Goal: Transaction & Acquisition: Purchase product/service

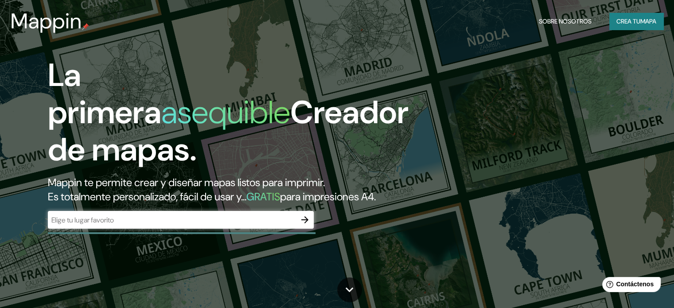
click at [264, 83] on h1 "La primera asequible Creador de mapas." at bounding box center [228, 116] width 361 height 119
click at [261, 82] on h1 "La primera asequible Creador de mapas." at bounding box center [228, 116] width 361 height 119
click at [303, 223] on icon "button" at bounding box center [304, 219] width 7 height 7
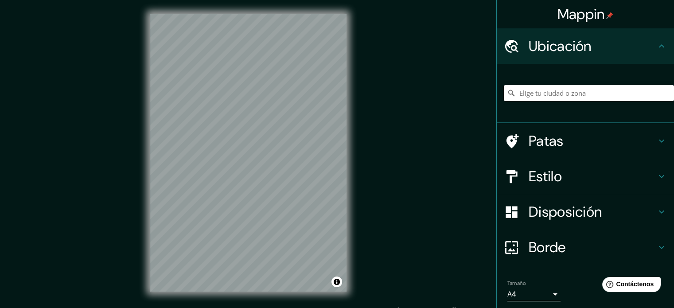
click at [351, 162] on div "© Mapbox © OpenStreetMap Improve this map" at bounding box center [248, 153] width 225 height 306
click at [548, 172] on font "Estilo" at bounding box center [545, 176] width 33 height 19
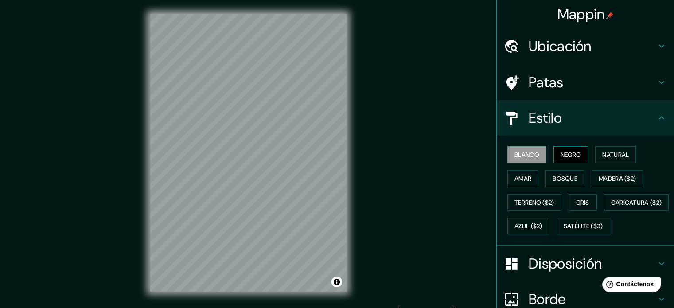
click at [561, 152] on font "Negro" at bounding box center [571, 155] width 21 height 8
click at [138, 187] on div "© Mapbox © OpenStreetMap Improve this map" at bounding box center [248, 153] width 225 height 306
click at [515, 153] on font "Blanco" at bounding box center [527, 155] width 25 height 8
click at [562, 152] on font "Negro" at bounding box center [571, 155] width 21 height 8
click at [619, 152] on font "Natural" at bounding box center [615, 155] width 27 height 8
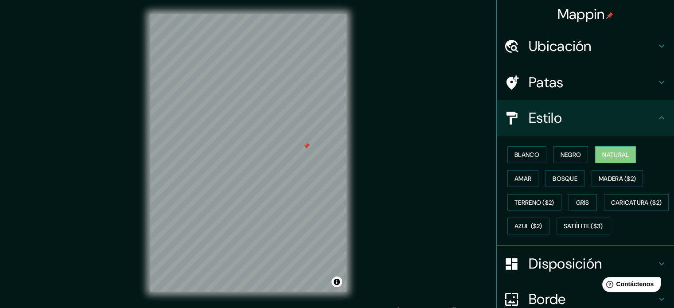
click at [303, 148] on div at bounding box center [306, 145] width 7 height 7
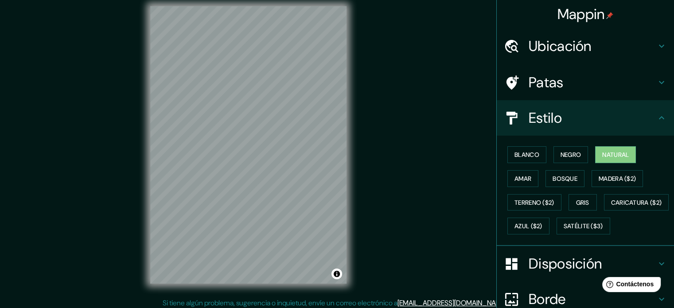
scroll to position [9, 0]
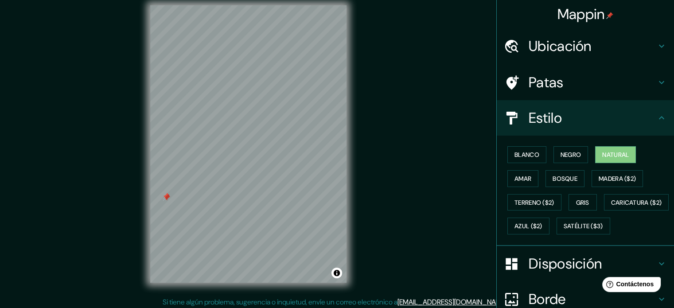
click at [164, 197] on div at bounding box center [166, 196] width 7 height 7
click at [167, 196] on div at bounding box center [166, 197] width 7 height 7
click at [241, 219] on div at bounding box center [241, 220] width 7 height 7
click at [142, 225] on div "© Mapbox © OpenStreetMap Improve this map" at bounding box center [248, 144] width 225 height 306
click at [141, 207] on div "© Mapbox © OpenStreetMap Improve this map" at bounding box center [248, 144] width 225 height 306
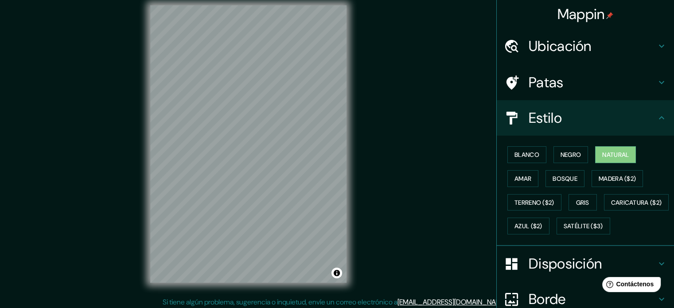
click at [118, 204] on div "Mappin Ubicación Patas Estilo Blanco Negro Natural Amar Bosque Madera ($2) Terr…" at bounding box center [337, 151] width 674 height 320
click at [117, 229] on div "Mappin Ubicación Patas Estilo Blanco Negro Natural Amar Bosque Madera ($2) Terr…" at bounding box center [337, 151] width 674 height 320
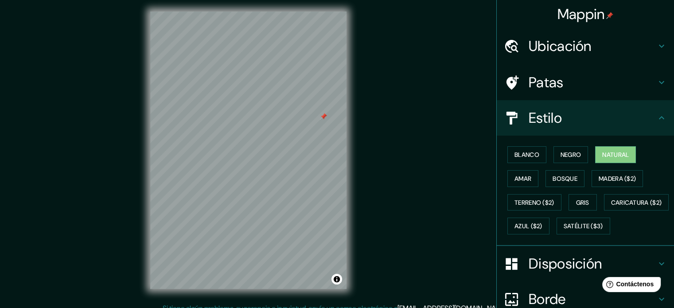
scroll to position [0, 0]
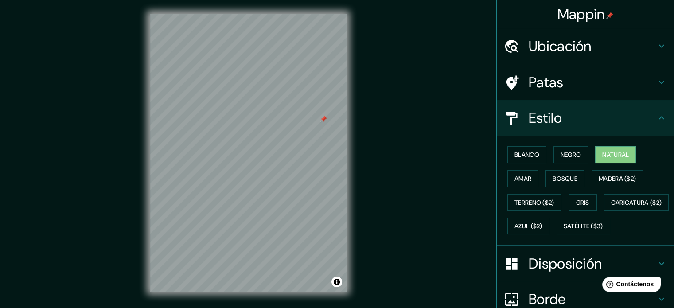
click at [576, 53] on font "Ubicación" at bounding box center [560, 46] width 63 height 19
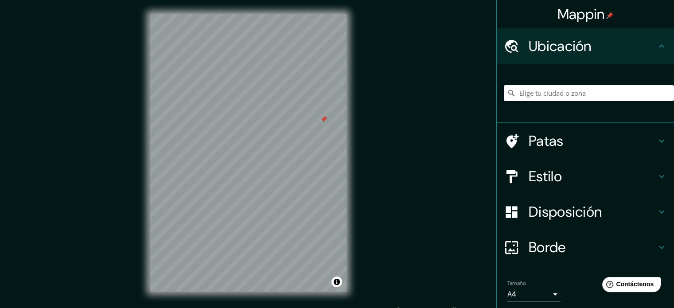
click at [543, 97] on input "Elige tu ciudad o zona" at bounding box center [589, 93] width 170 height 16
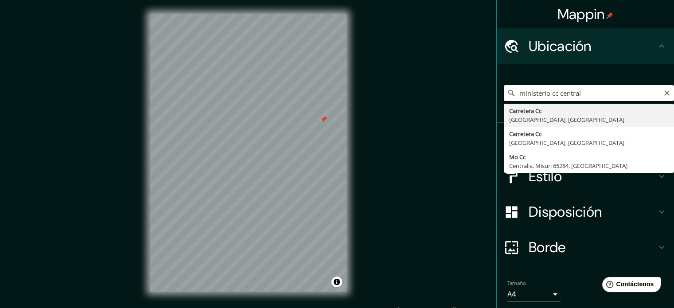
type input "ministerio cc central"
click at [468, 115] on div "Mappin Ubicación ministerio cc central Carretera [GEOGRAPHIC_DATA], [GEOGRAPHIC…" at bounding box center [337, 160] width 674 height 320
drag, startPoint x: 583, startPoint y: 96, endPoint x: 493, endPoint y: 92, distance: 90.5
click at [497, 92] on div "ministerio cc central Carretera [GEOGRAPHIC_DATA], [GEOGRAPHIC_DATA], [GEOGRAPH…" at bounding box center [585, 93] width 177 height 59
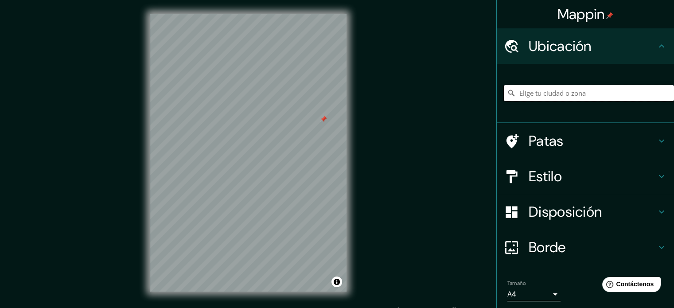
click at [532, 95] on input "Elige tu ciudad o zona" at bounding box center [589, 93] width 170 height 16
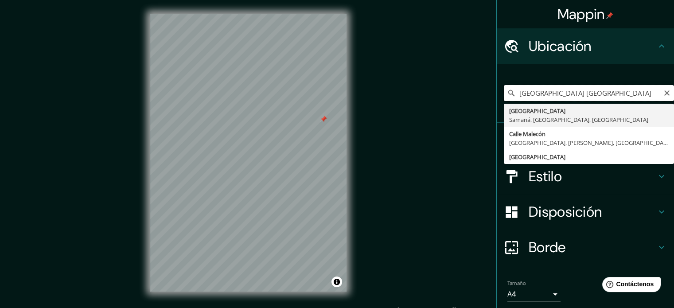
drag, startPoint x: 624, startPoint y: 94, endPoint x: 500, endPoint y: 114, distance: 125.3
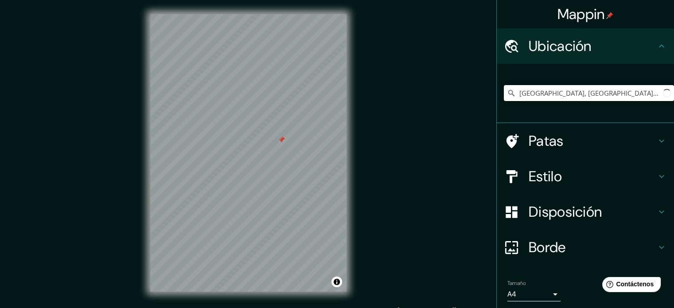
paste input "[GEOGRAPHIC_DATA]"
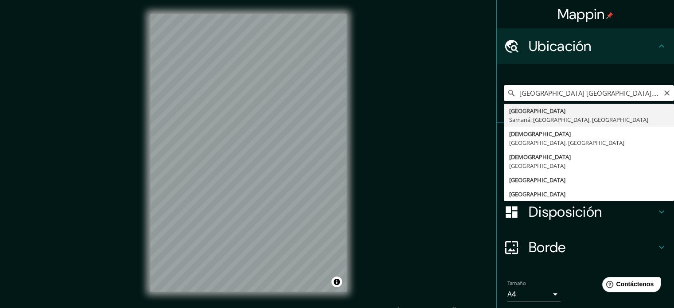
scroll to position [0, 85]
drag, startPoint x: 570, startPoint y: 90, endPoint x: 680, endPoint y: 80, distance: 110.8
click at [674, 80] on html "Mappin Ubicación [GEOGRAPHIC_DATA] [GEOGRAPHIC_DATA], [GEOGRAPHIC_DATA], [GEOGR…" at bounding box center [337, 154] width 674 height 308
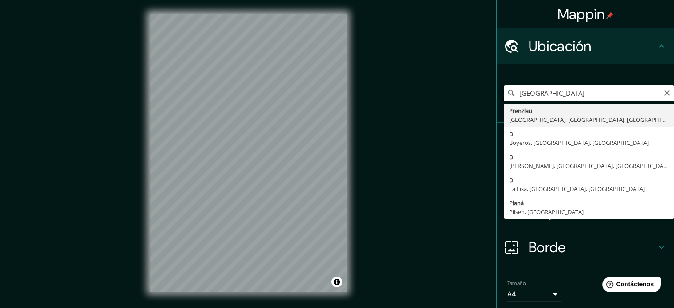
click at [585, 90] on input "[GEOGRAPHIC_DATA]" at bounding box center [589, 93] width 170 height 16
drag, startPoint x: 559, startPoint y: 90, endPoint x: 476, endPoint y: 102, distance: 83.3
click at [476, 102] on div "Mappin Ubicación [GEOGRAPHIC_DATA] Prenzlau [GEOGRAPHIC_DATA], [GEOGRAPHIC_DATA…" at bounding box center [337, 160] width 674 height 320
paste input "Elige tu ciudad o zona"
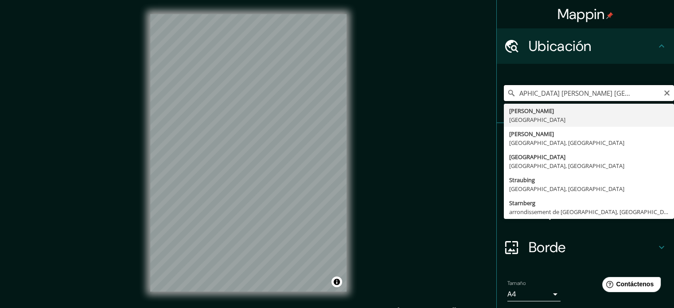
scroll to position [0, 28]
type input "[PERSON_NAME], [GEOGRAPHIC_DATA]"
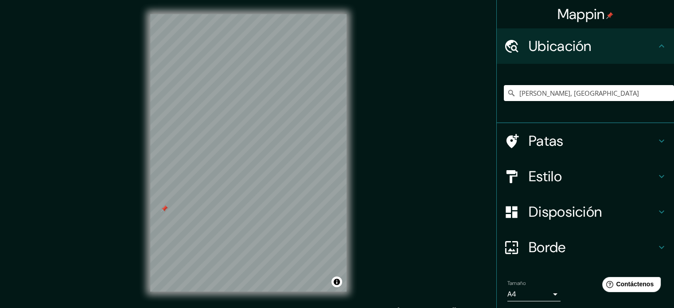
click at [165, 209] on div at bounding box center [164, 208] width 7 height 7
click at [557, 86] on input "[PERSON_NAME], [GEOGRAPHIC_DATA]" at bounding box center [589, 93] width 170 height 16
drag, startPoint x: 648, startPoint y: 94, endPoint x: 500, endPoint y: 101, distance: 149.1
click at [504, 101] on input "[PERSON_NAME], [GEOGRAPHIC_DATA]" at bounding box center [589, 93] width 170 height 16
paste input "[PERSON_NAME]"
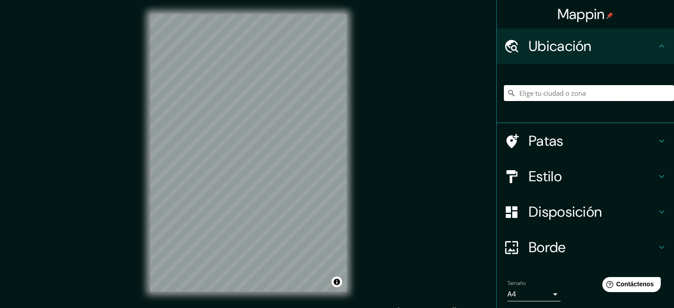
type input "[PERSON_NAME]"
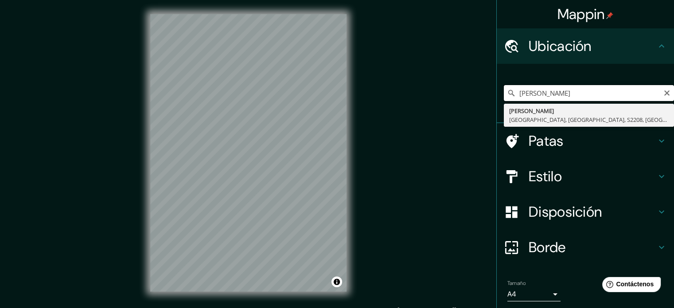
drag, startPoint x: 590, startPoint y: 93, endPoint x: 496, endPoint y: 104, distance: 94.7
click at [497, 104] on div "Clínica [PERSON_NAME] [GEOGRAPHIC_DATA], [GEOGRAPHIC_DATA], S2208, [GEOGRAPHIC_…" at bounding box center [585, 93] width 177 height 59
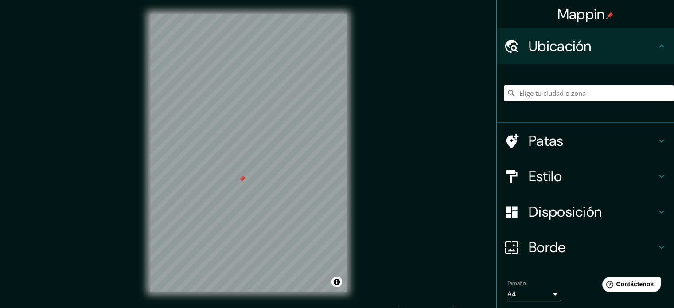
click at [241, 179] on div at bounding box center [241, 179] width 7 height 7
click at [230, 235] on div at bounding box center [229, 232] width 7 height 7
click at [141, 227] on div "© Mapbox © OpenStreetMap Improve this map" at bounding box center [248, 153] width 225 height 306
click at [333, 282] on button "Activar o desactivar atribución" at bounding box center [337, 282] width 11 height 11
click at [377, 187] on div "Mappin Ubicación Patas Estilo Disposición Borde Elige un borde. Consejo : puede…" at bounding box center [337, 160] width 674 height 320
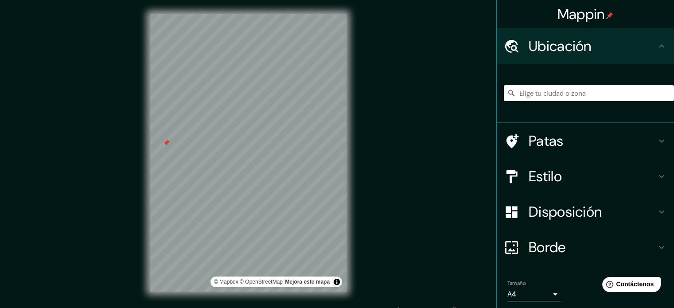
drag, startPoint x: 362, startPoint y: 175, endPoint x: 399, endPoint y: 108, distance: 76.6
click at [399, 108] on div "Mappin Ubicación Patas Estilo Disposición Borde Elige un borde. Consejo : puede…" at bounding box center [337, 160] width 674 height 320
click at [166, 143] on div at bounding box center [166, 142] width 7 height 7
click at [175, 140] on div at bounding box center [174, 140] width 7 height 7
click at [371, 112] on div "Mappin Ubicación Patas Estilo Disposición Borde Elige un borde. Consejo : puede…" at bounding box center [337, 160] width 674 height 320
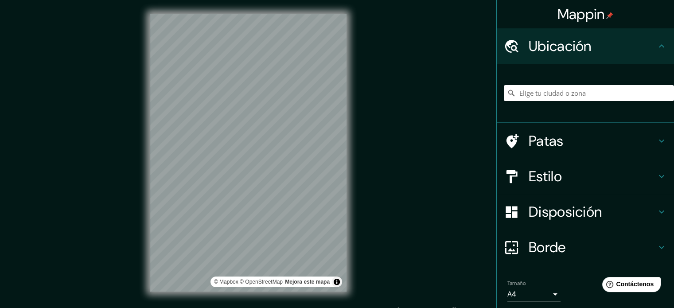
click at [100, 147] on div "Mappin Ubicación Patas Estilo Disposición Borde Elige un borde. Consejo : puede…" at bounding box center [337, 160] width 674 height 320
